Goal: Task Accomplishment & Management: Use online tool/utility

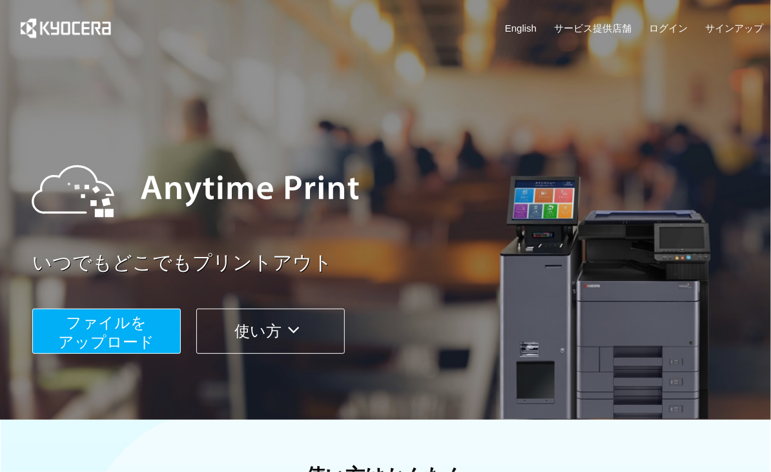
click at [80, 329] on span "ファイルを ​​アップロード" at bounding box center [107, 332] width 96 height 37
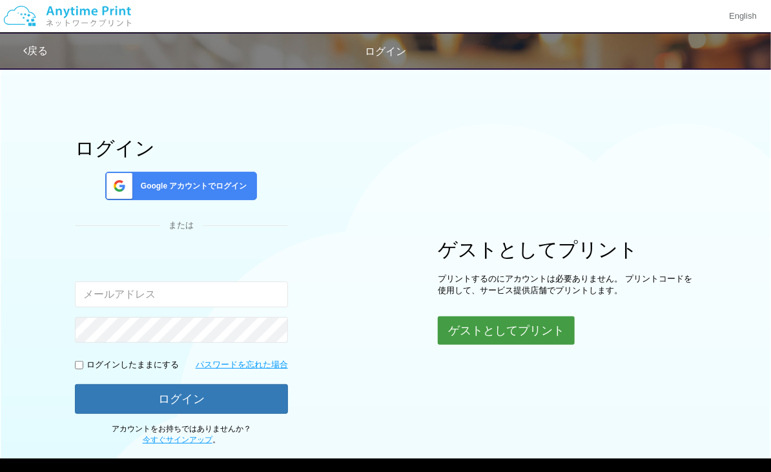
click at [472, 324] on button "ゲストとしてプリント" at bounding box center [506, 331] width 137 height 28
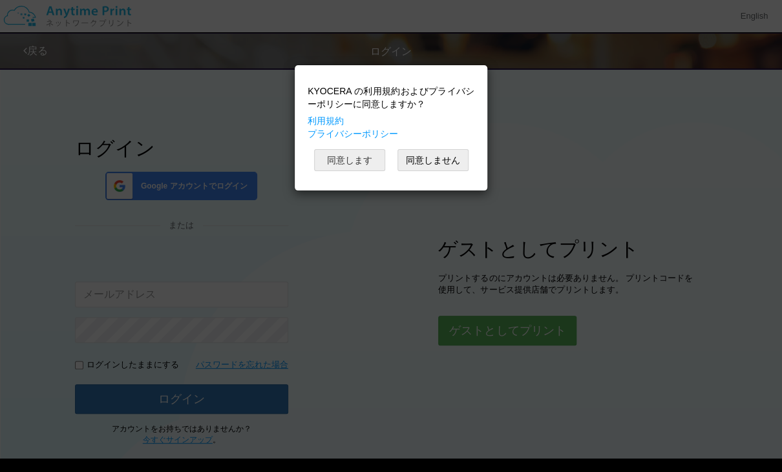
click at [338, 154] on button "同意します" at bounding box center [349, 160] width 71 height 22
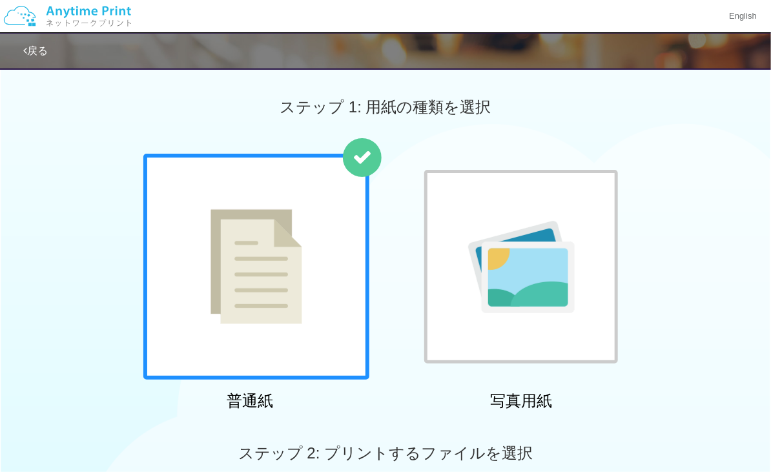
click at [261, 178] on div at bounding box center [256, 267] width 226 height 226
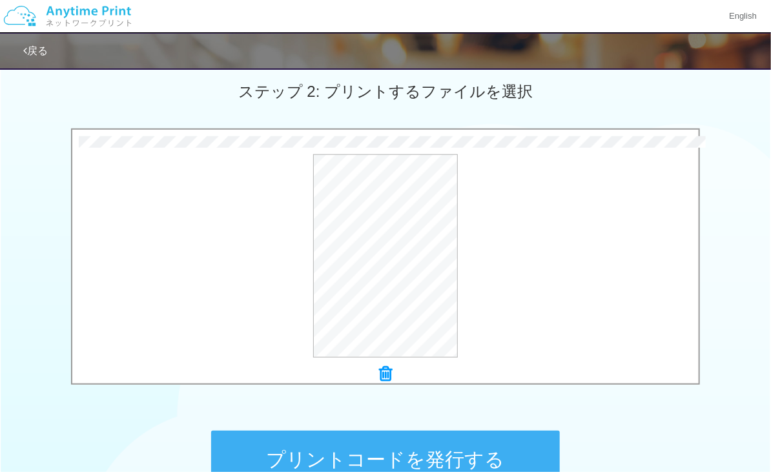
scroll to position [510, 0]
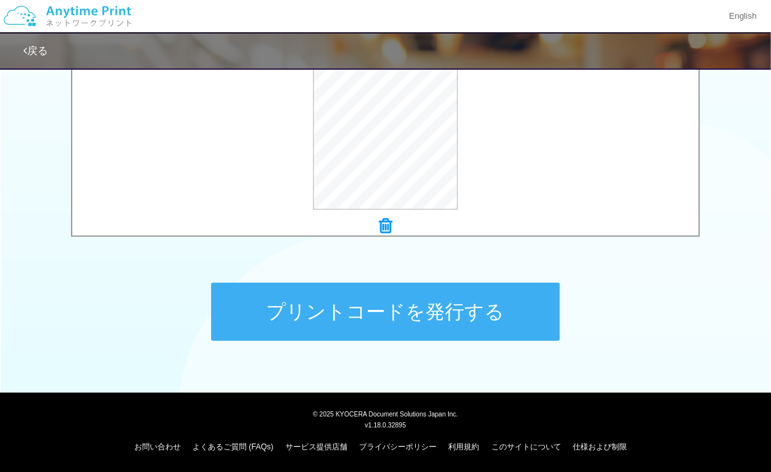
click at [479, 320] on button "プリントコードを発行する" at bounding box center [385, 312] width 349 height 58
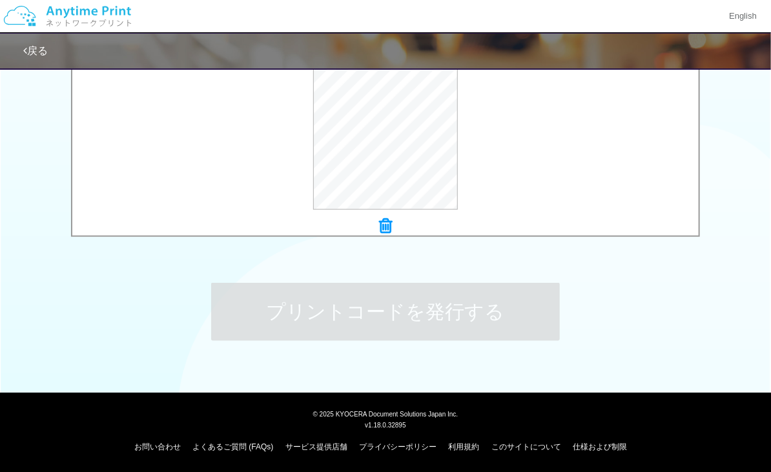
scroll to position [0, 0]
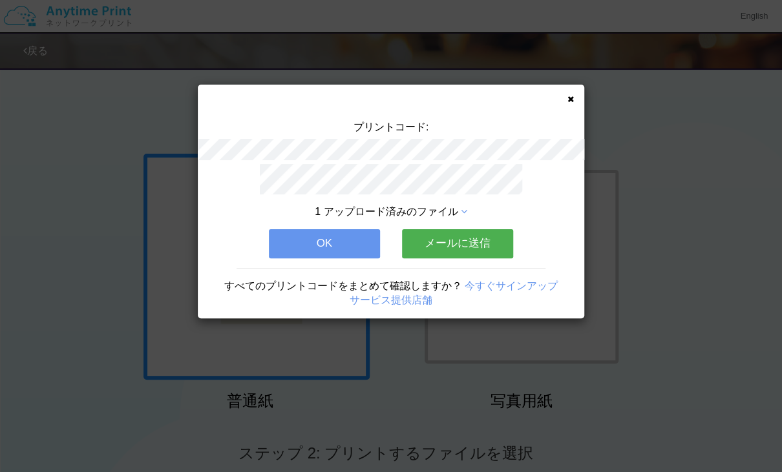
click at [362, 239] on button "OK" at bounding box center [324, 243] width 111 height 28
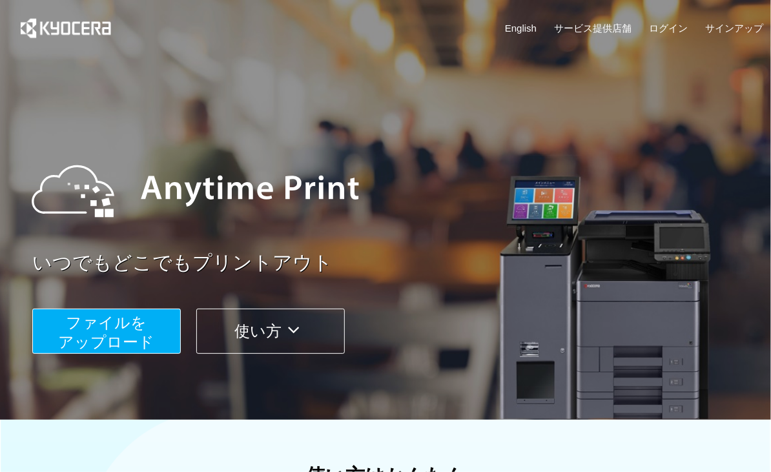
click at [85, 338] on span "ファイルを ​​アップロード" at bounding box center [107, 332] width 96 height 37
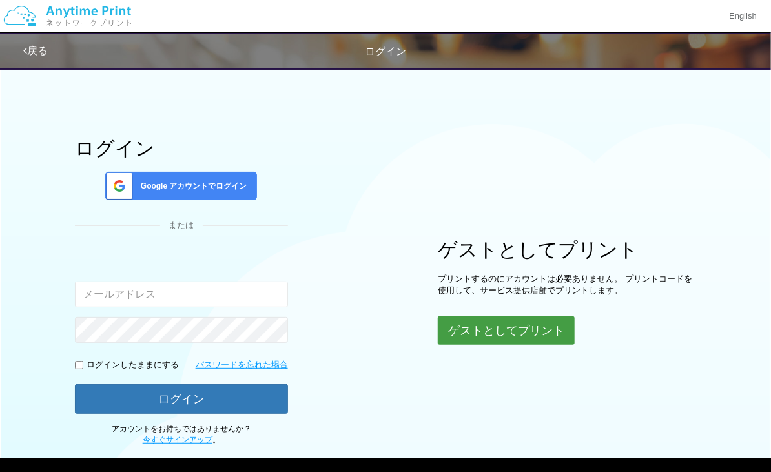
click at [492, 330] on button "ゲストとしてプリント" at bounding box center [506, 331] width 137 height 28
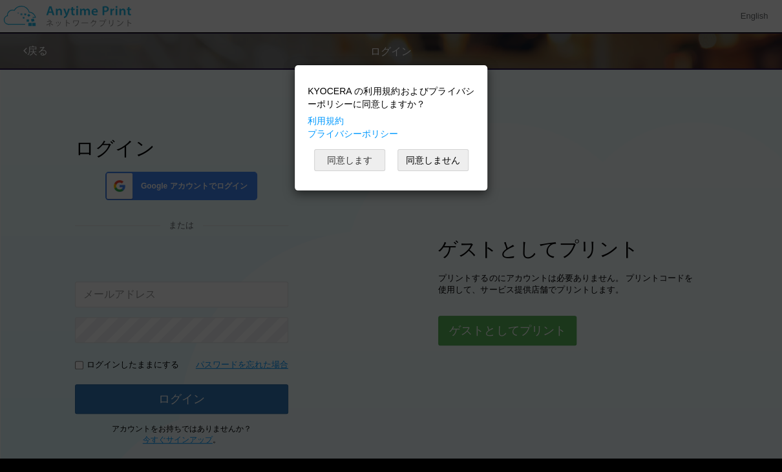
click at [357, 156] on button "同意します" at bounding box center [349, 160] width 71 height 22
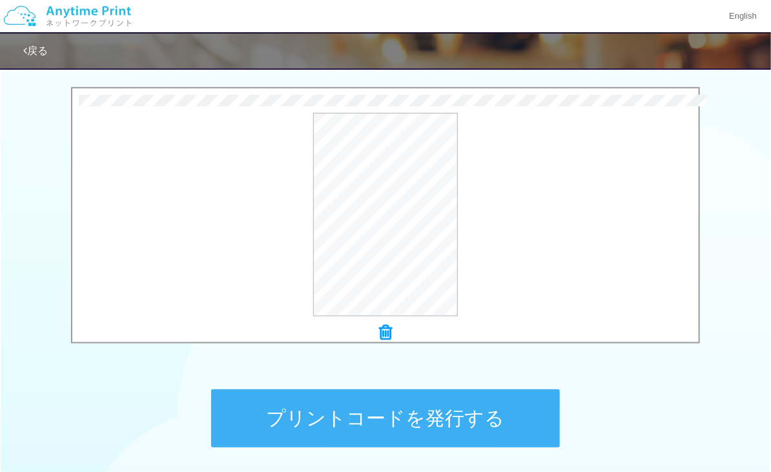
scroll to position [450, 0]
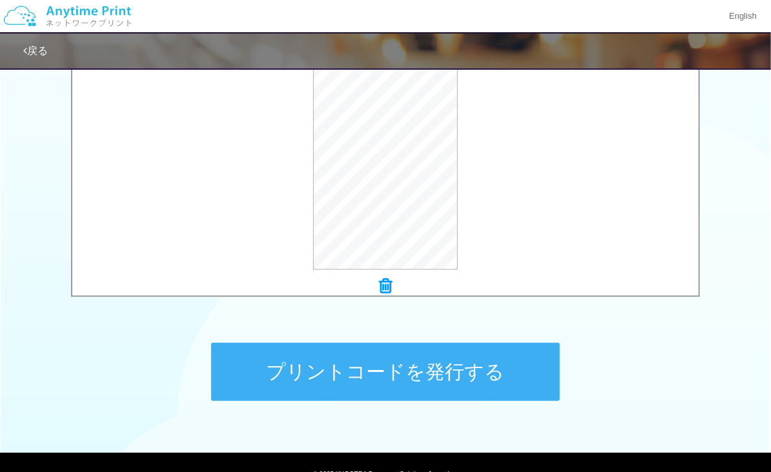
click at [439, 393] on button "プリントコードを発行する" at bounding box center [385, 372] width 349 height 58
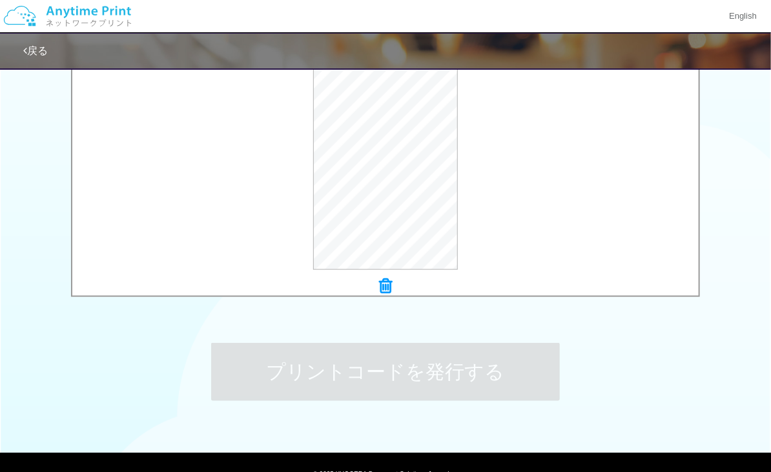
scroll to position [0, 0]
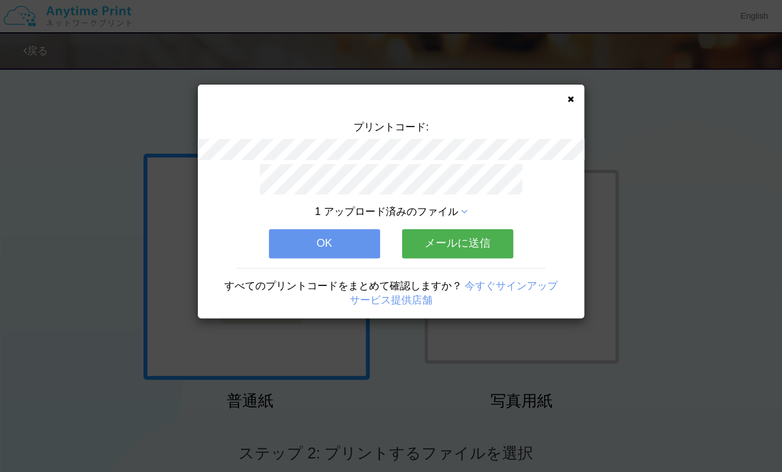
click at [338, 239] on button "OK" at bounding box center [324, 243] width 111 height 28
